Goal: Transaction & Acquisition: Subscribe to service/newsletter

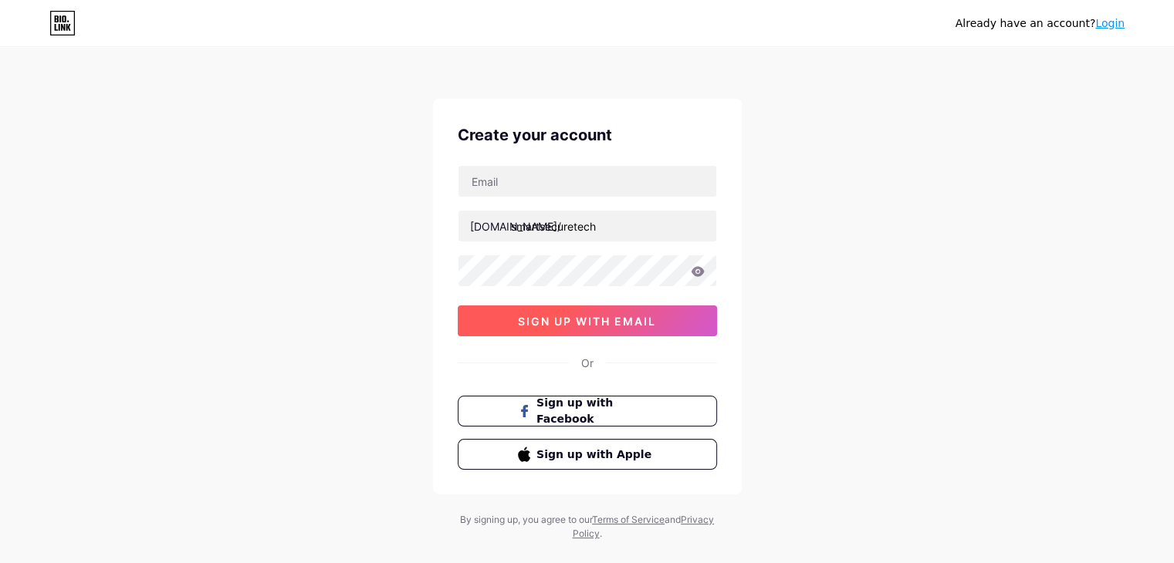
click at [556, 326] on button "sign up with email" at bounding box center [587, 321] width 259 height 31
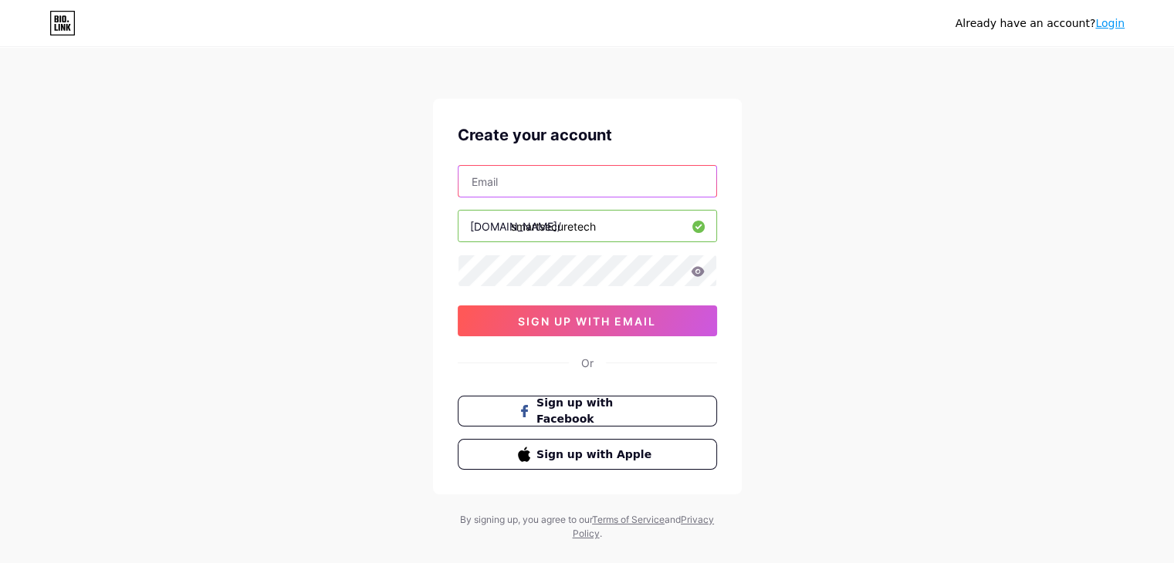
click at [562, 184] on input "text" at bounding box center [587, 181] width 258 height 31
type input "[EMAIL_ADDRESS][DOMAIN_NAME]"
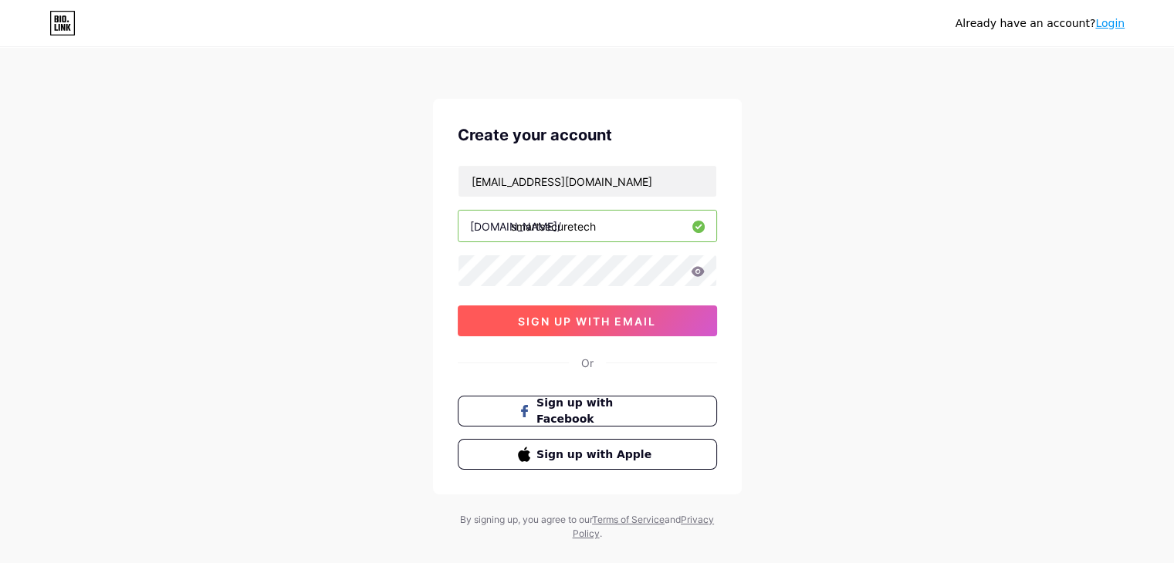
click at [593, 319] on span "sign up with email" at bounding box center [587, 321] width 138 height 13
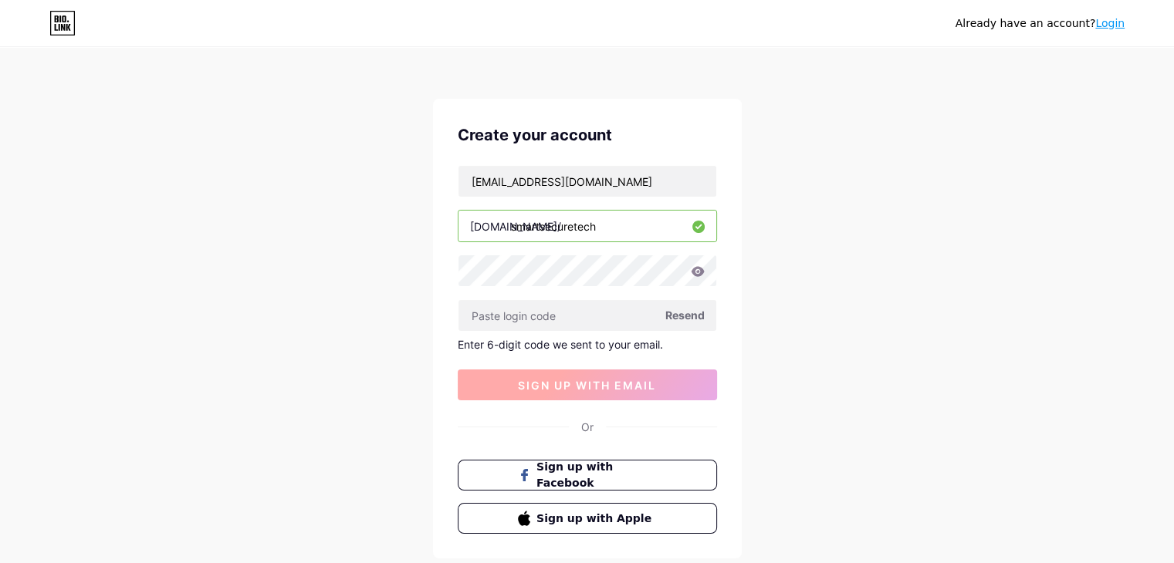
click at [593, 319] on input "text" at bounding box center [587, 315] width 258 height 31
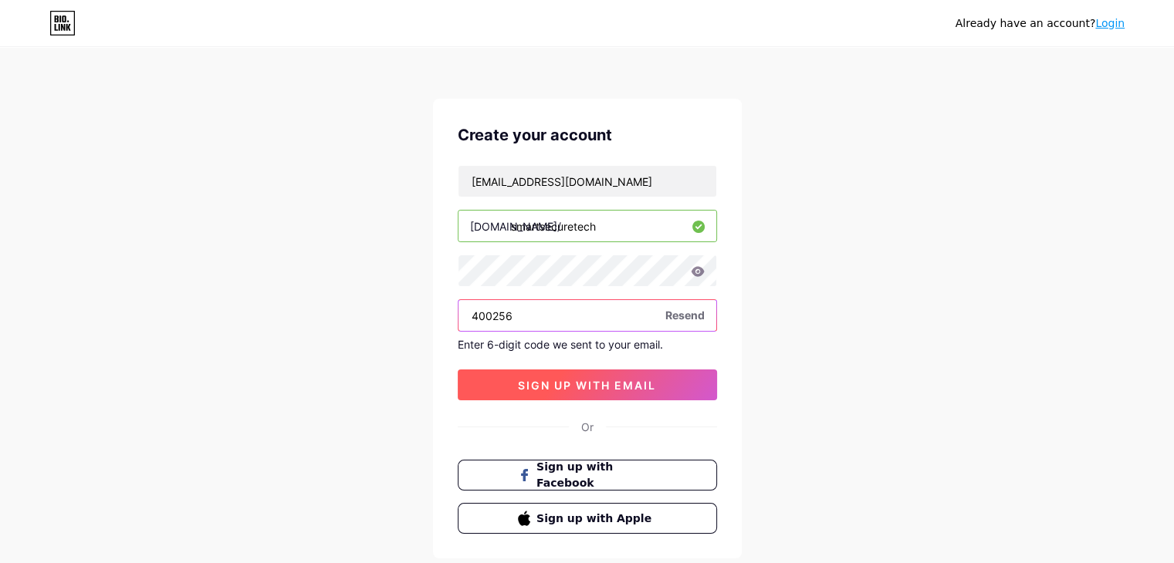
type input "400256"
click at [590, 382] on span "sign up with email" at bounding box center [587, 385] width 138 height 13
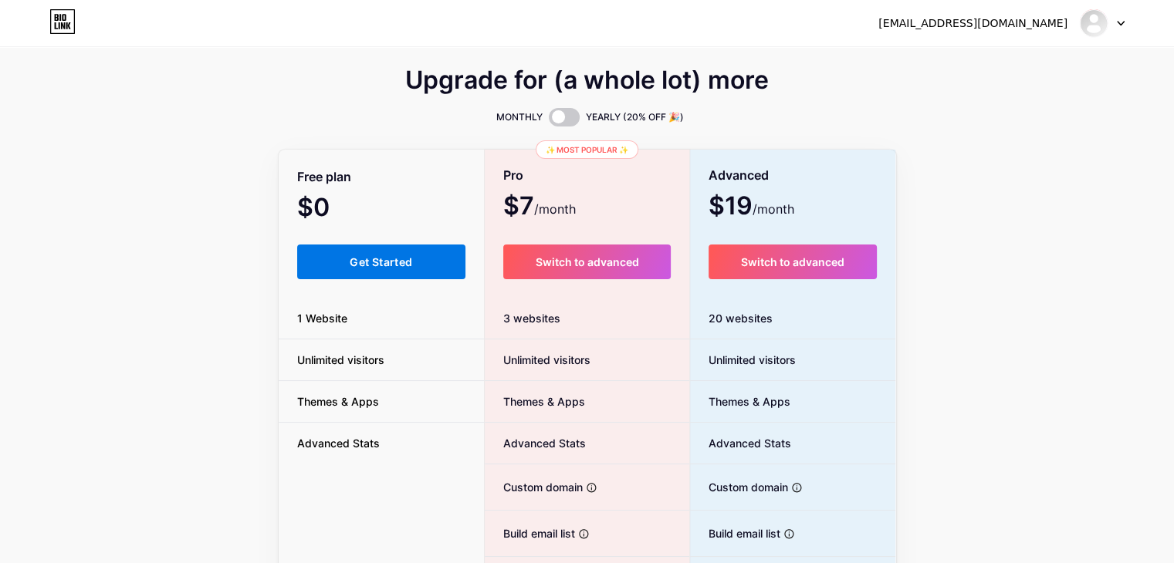
click at [429, 279] on button "Get Started" at bounding box center [381, 262] width 169 height 35
click at [363, 269] on span "Get Started" at bounding box center [381, 261] width 63 height 13
click at [407, 260] on button "Get Started" at bounding box center [381, 262] width 169 height 35
click at [407, 269] on span "Get Started" at bounding box center [381, 261] width 63 height 13
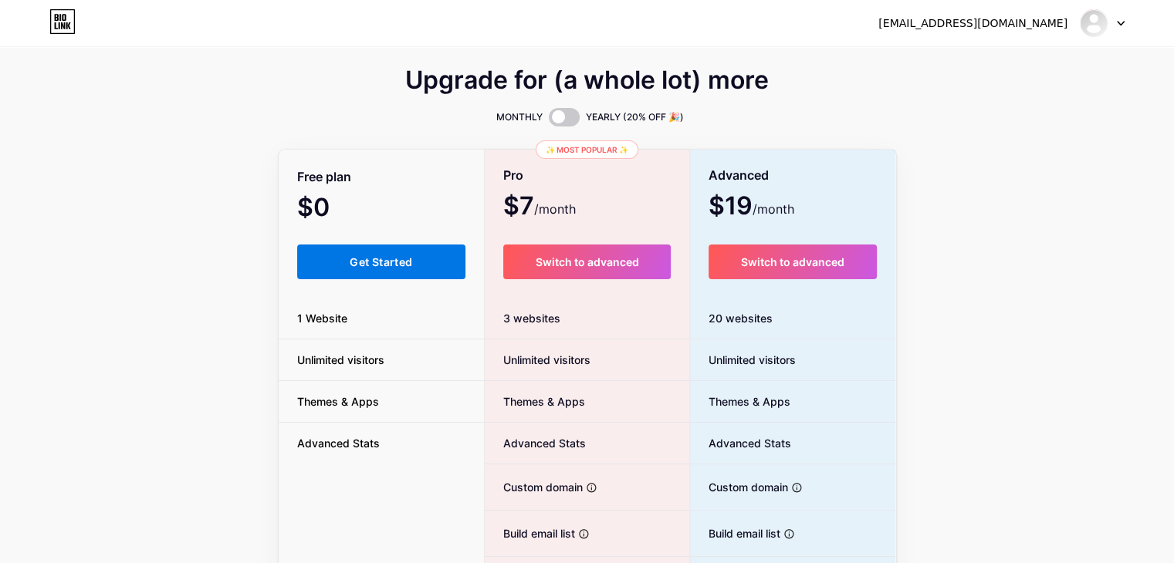
click at [407, 269] on span "Get Started" at bounding box center [381, 261] width 63 height 13
click at [389, 257] on button "Get Started" at bounding box center [381, 262] width 169 height 35
click at [384, 262] on button "Get Started" at bounding box center [381, 262] width 169 height 35
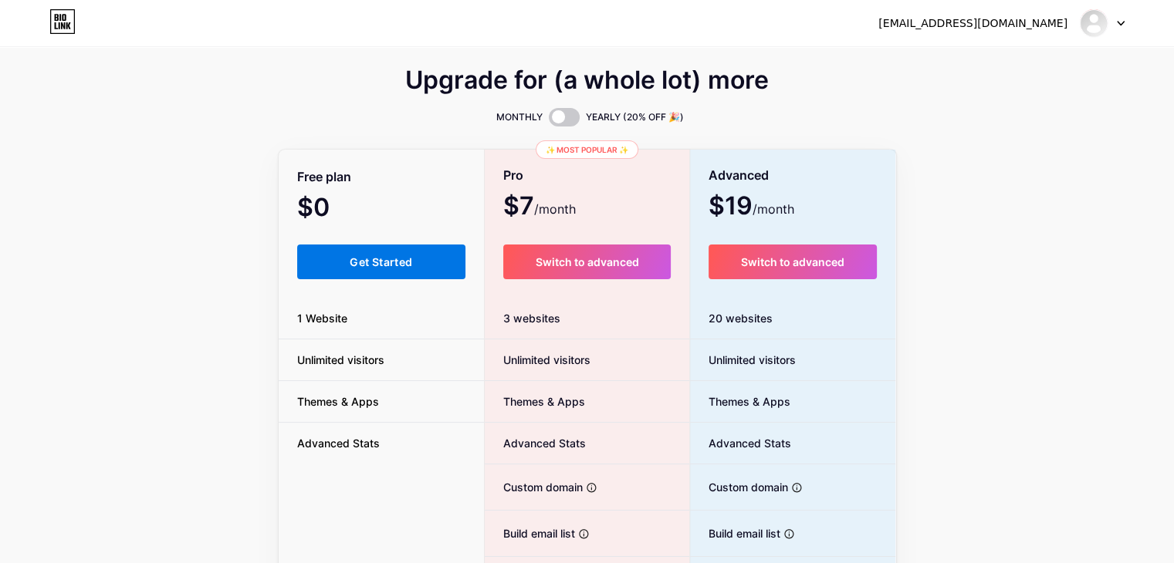
click at [400, 279] on button "Get Started" at bounding box center [381, 262] width 169 height 35
